Goal: Navigation & Orientation: Find specific page/section

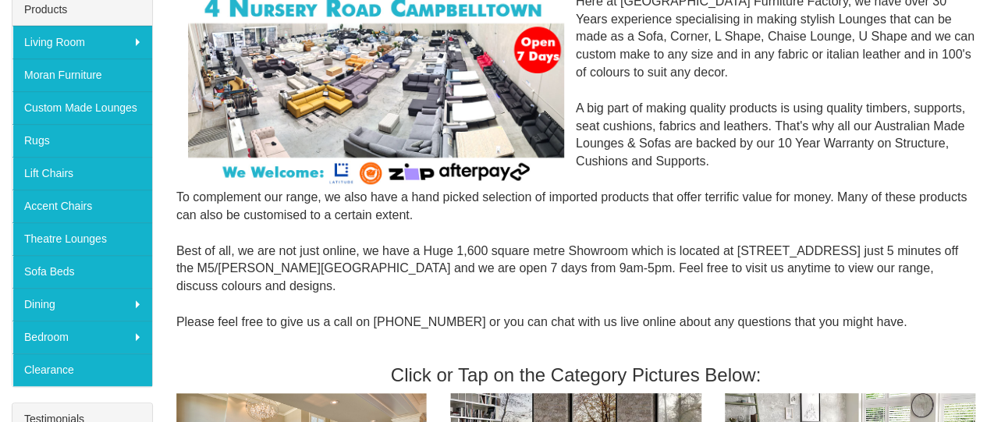
scroll to position [130, 0]
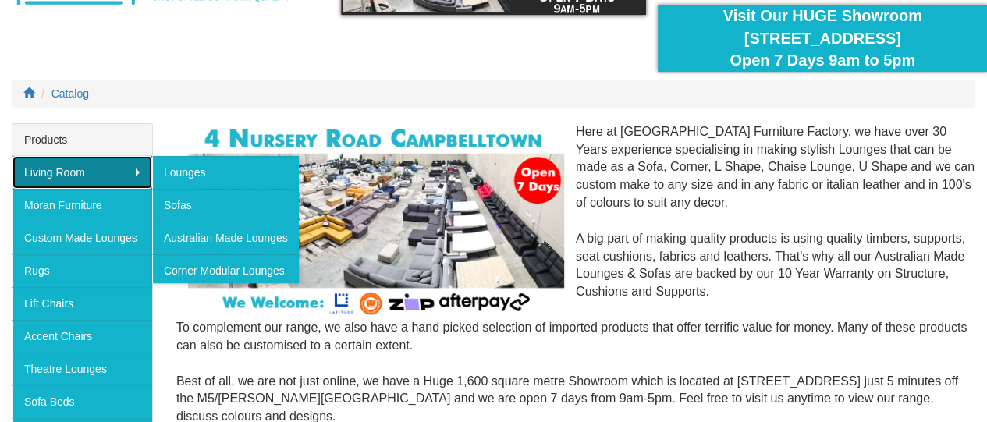
click at [133, 169] on link "Living Room" at bounding box center [82, 172] width 140 height 33
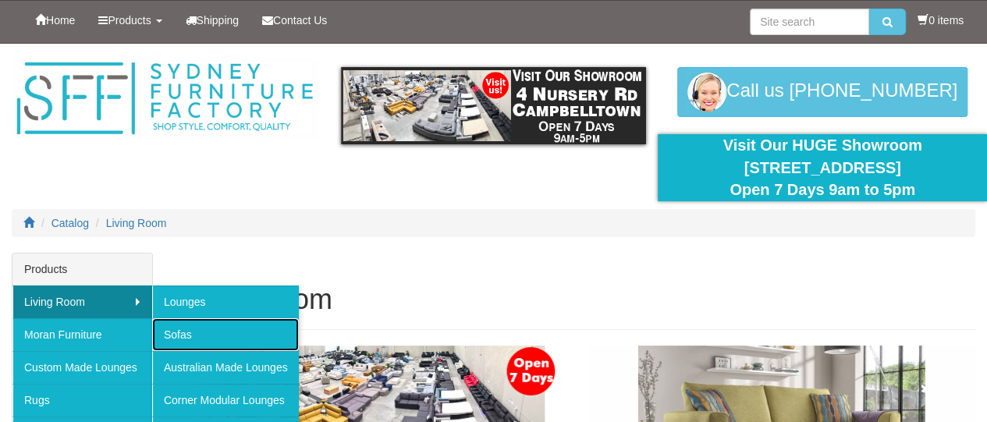
click at [180, 333] on link "Sofas" at bounding box center [225, 334] width 147 height 33
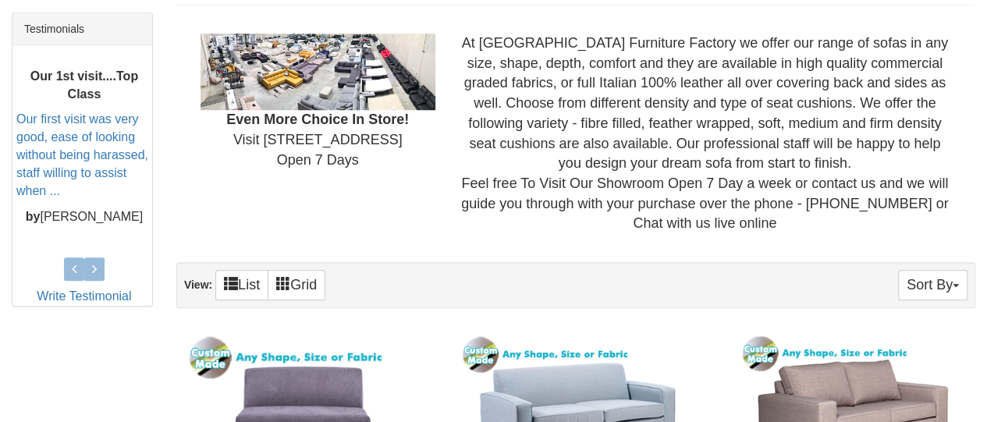
scroll to position [260, 0]
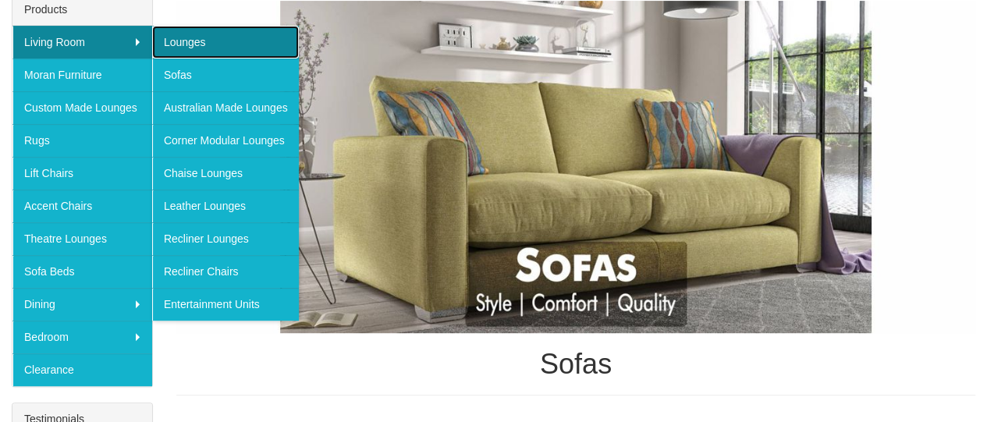
click at [208, 43] on link "Lounges" at bounding box center [225, 42] width 147 height 33
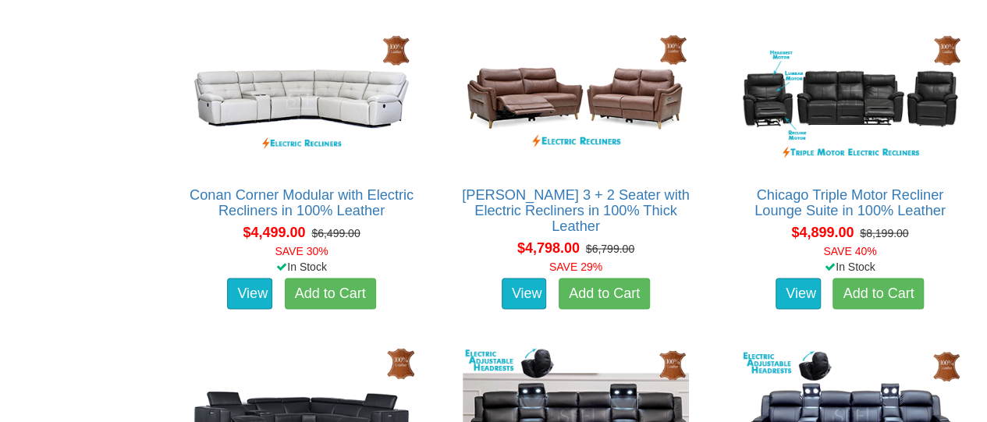
scroll to position [10536, 0]
